Goal: Transaction & Acquisition: Obtain resource

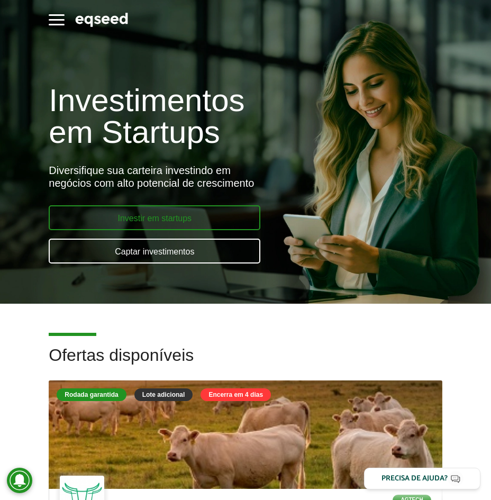
click at [171, 221] on link "Investir em startups" at bounding box center [155, 217] width 212 height 25
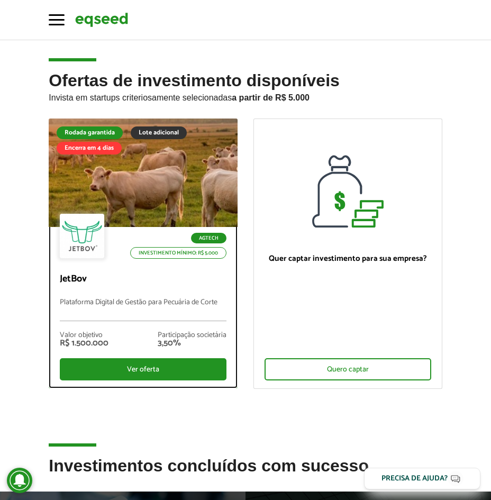
click at [175, 197] on div at bounding box center [143, 173] width 226 height 130
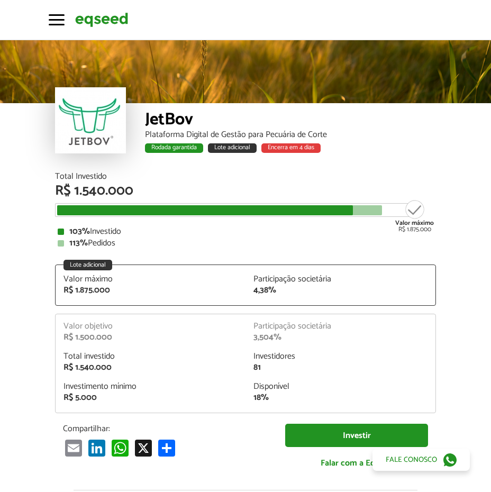
scroll to position [1095, 0]
